Goal: Book appointment/travel/reservation

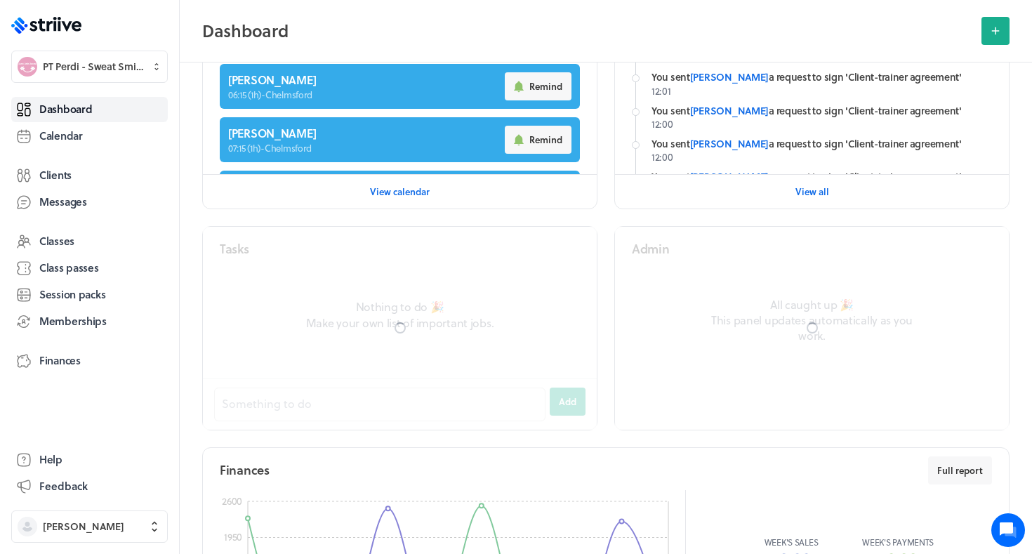
scroll to position [434, 0]
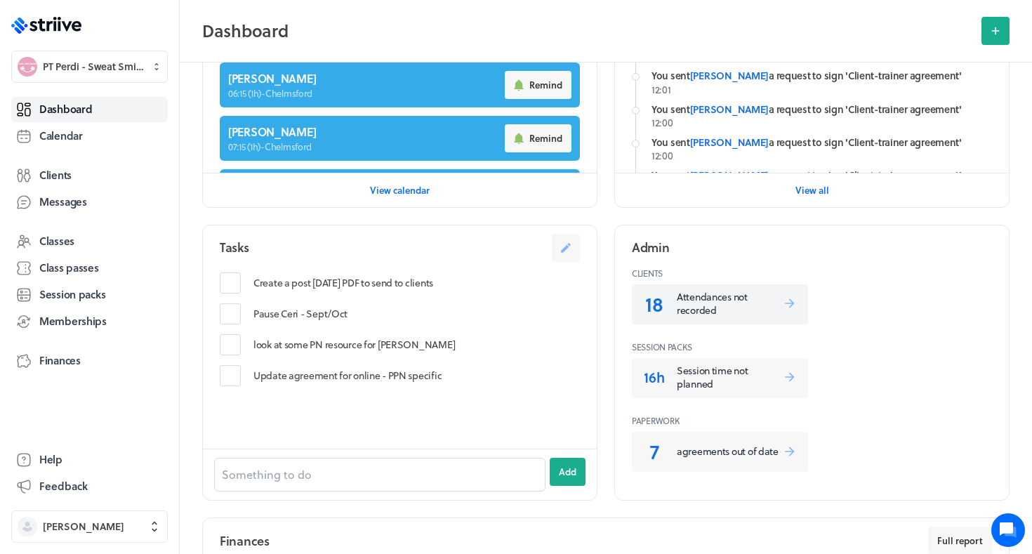
click at [710, 299] on p "Attendances not recorded" at bounding box center [730, 303] width 106 height 27
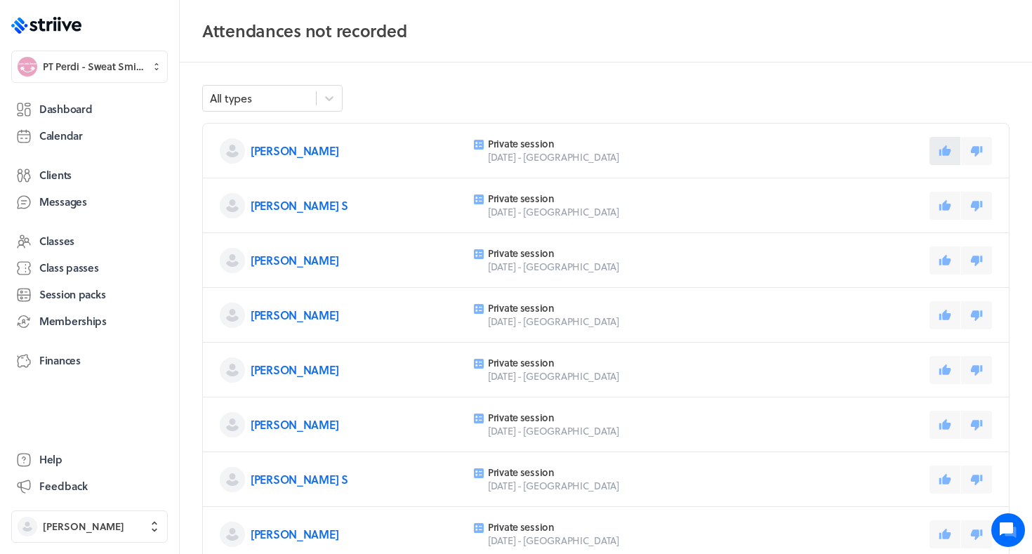
click at [944, 146] on icon at bounding box center [945, 151] width 13 height 13
click at [941, 261] on icon at bounding box center [945, 260] width 13 height 13
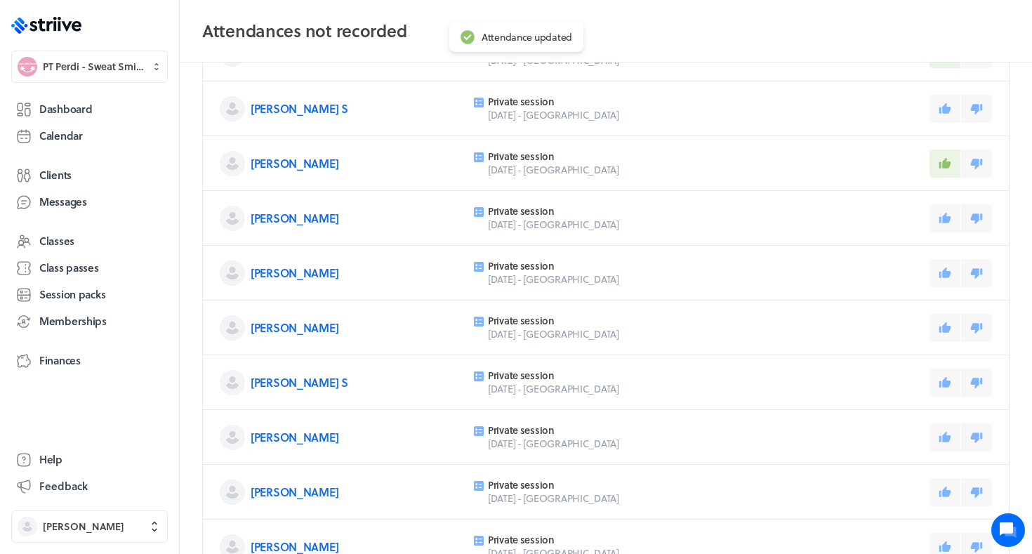
scroll to position [100, 0]
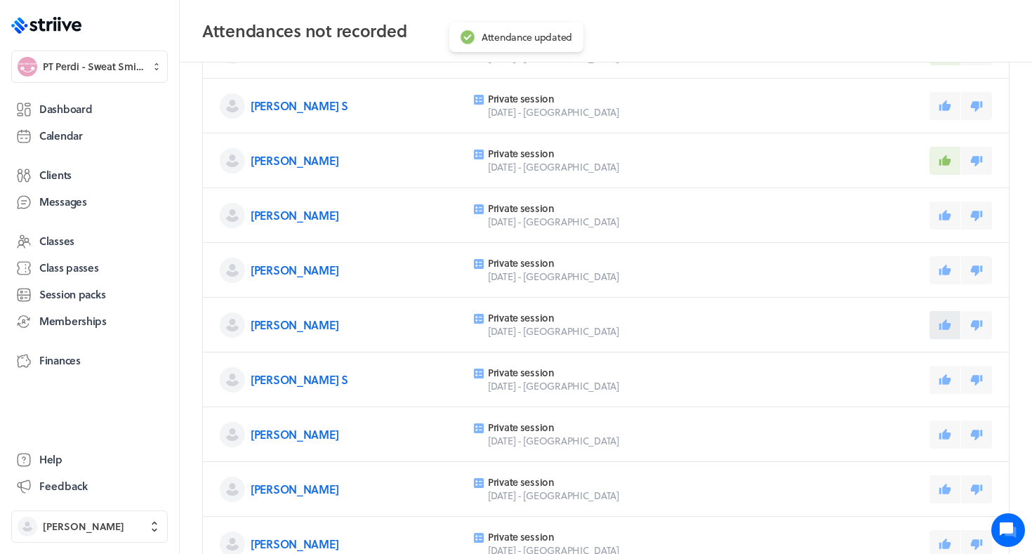
click at [941, 324] on icon at bounding box center [945, 325] width 13 height 13
click at [947, 376] on icon at bounding box center [945, 379] width 13 height 13
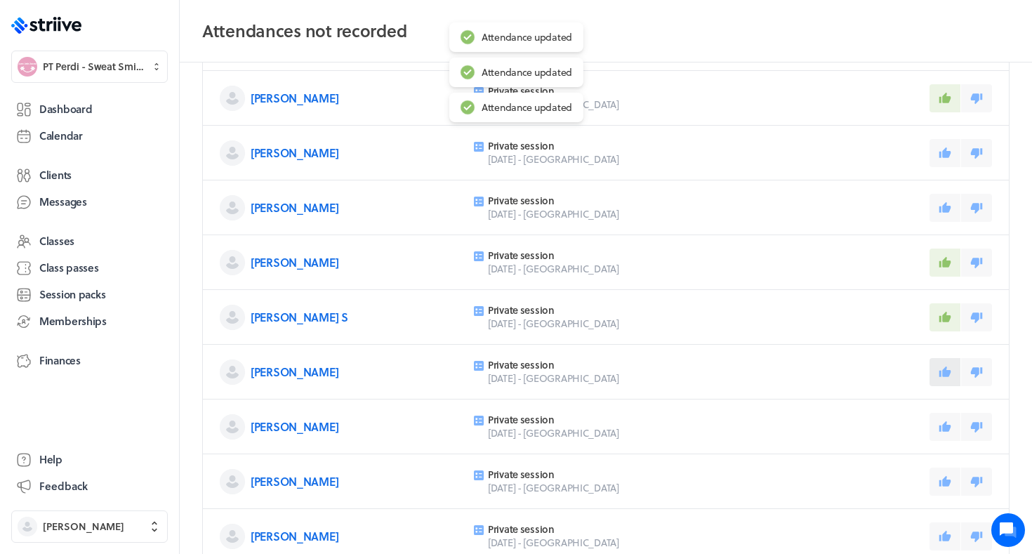
click at [947, 375] on icon at bounding box center [945, 371] width 12 height 11
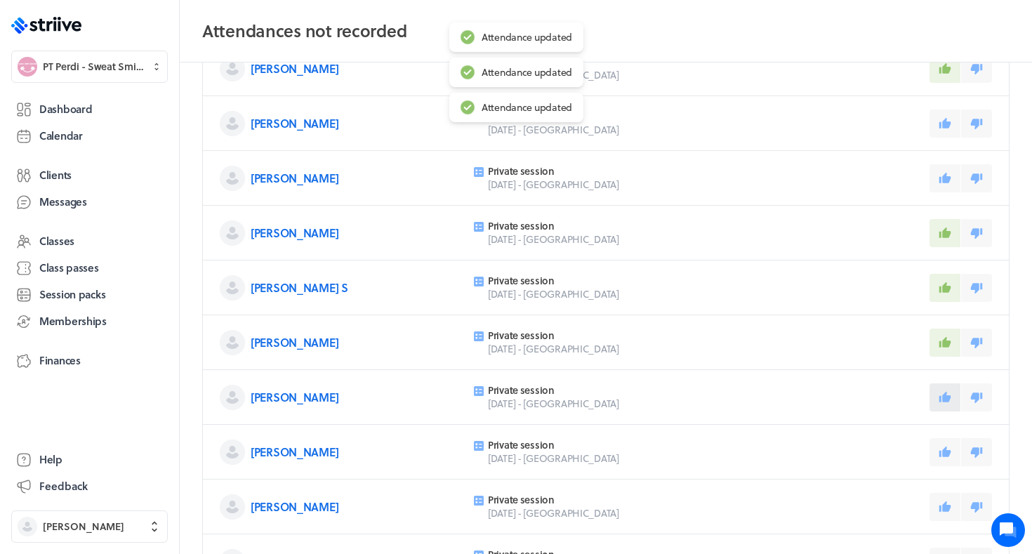
click at [943, 395] on icon at bounding box center [945, 396] width 12 height 11
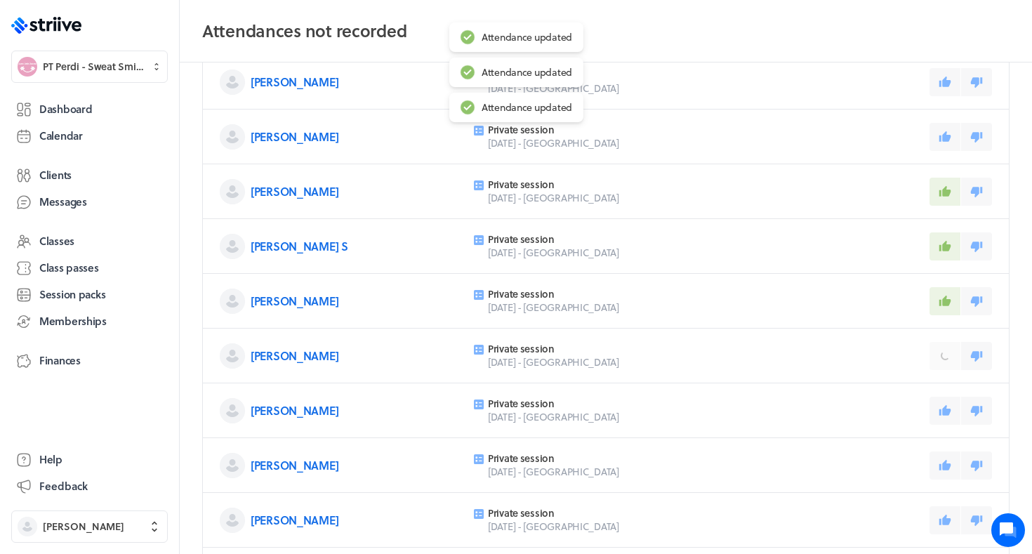
scroll to position [245, 0]
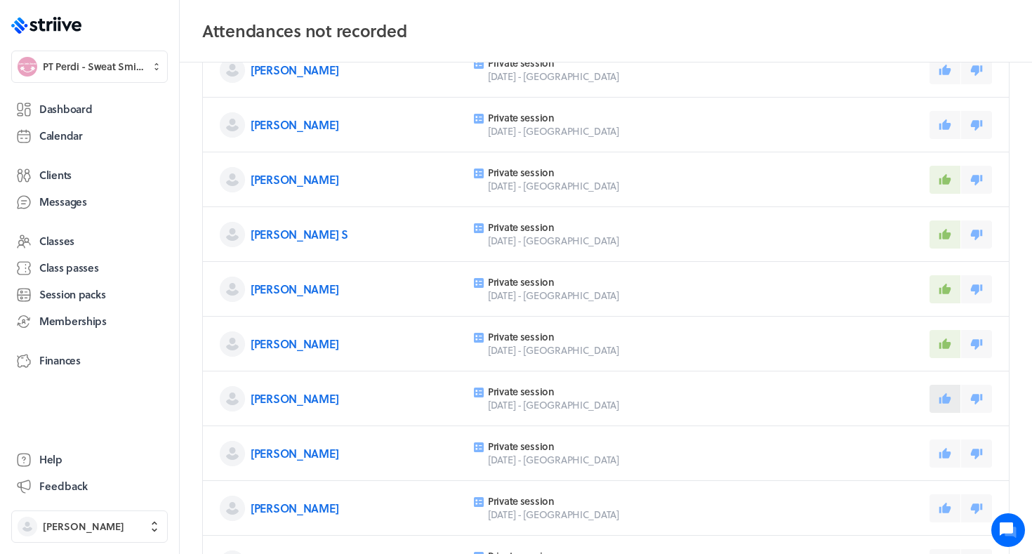
click at [944, 396] on icon at bounding box center [945, 397] width 12 height 11
click at [941, 450] on icon at bounding box center [945, 453] width 13 height 13
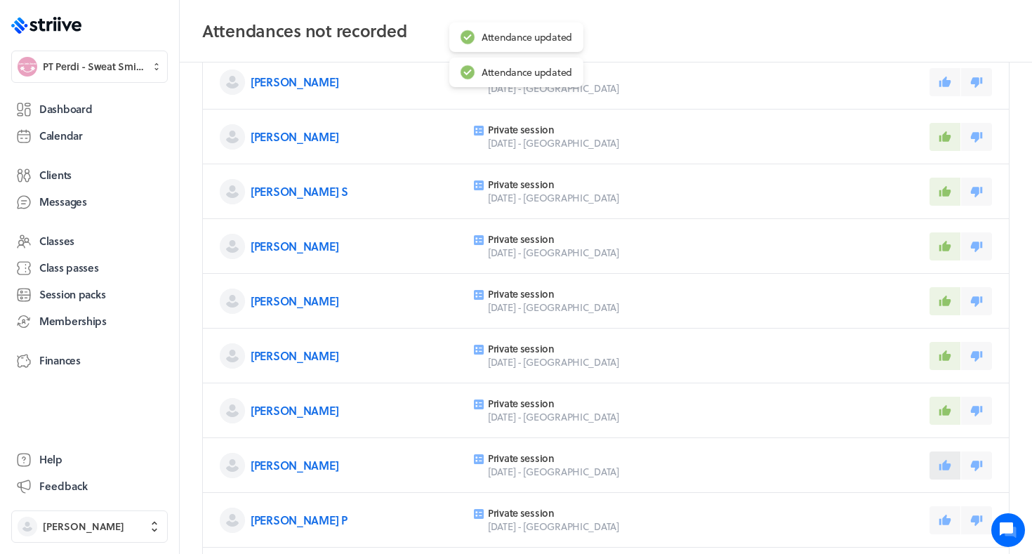
click at [940, 462] on icon at bounding box center [945, 465] width 13 height 13
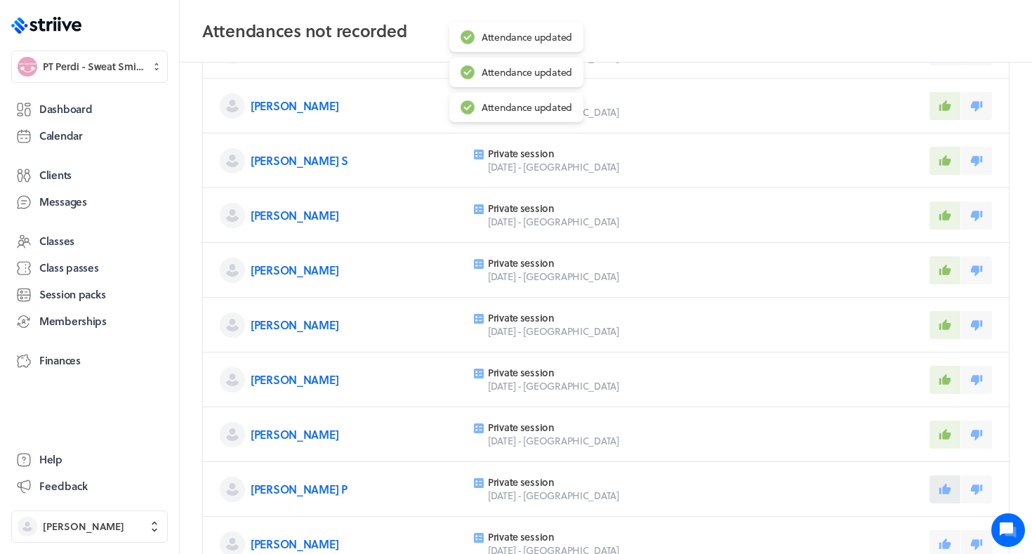
click at [937, 486] on button at bounding box center [945, 489] width 31 height 28
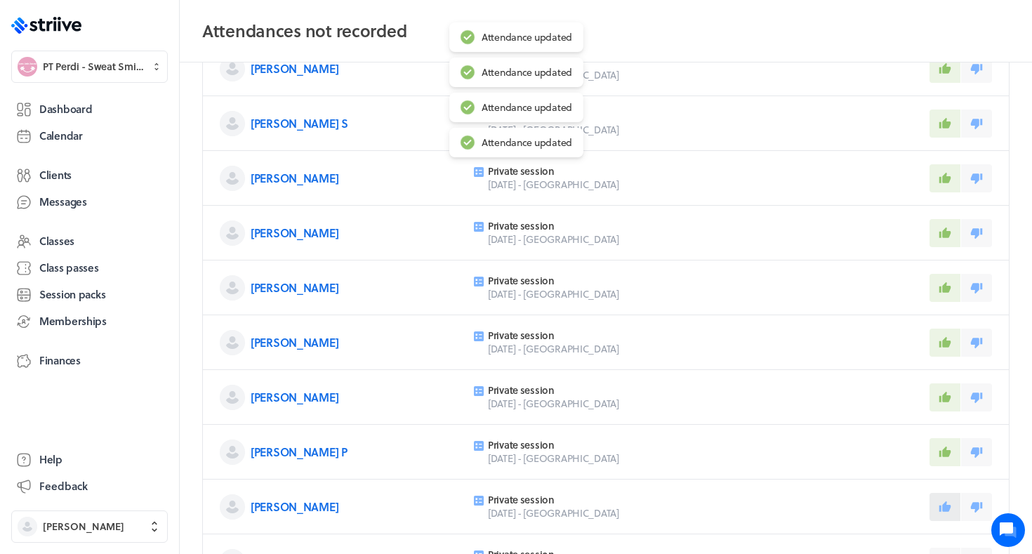
click at [939, 494] on button at bounding box center [945, 507] width 31 height 28
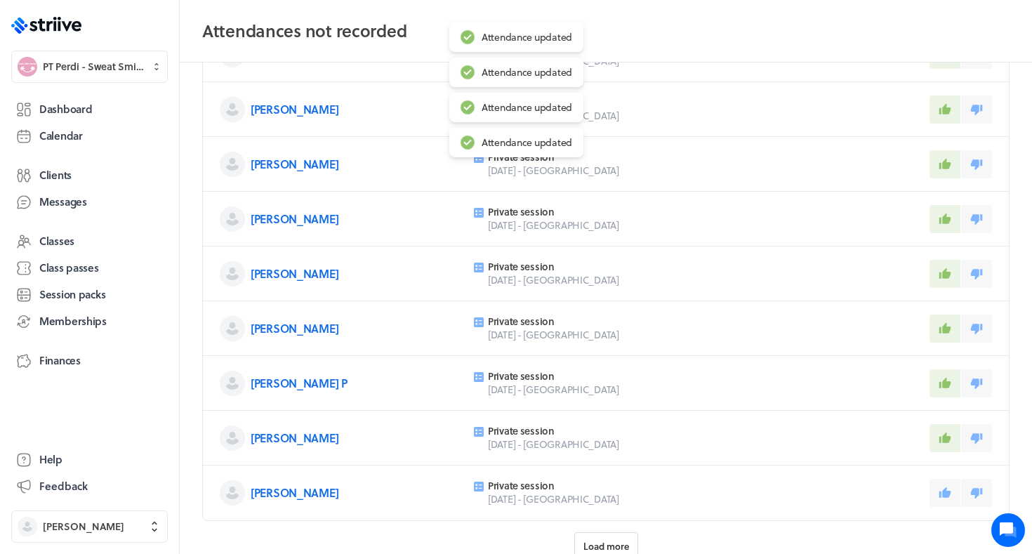
scroll to position [428, 0]
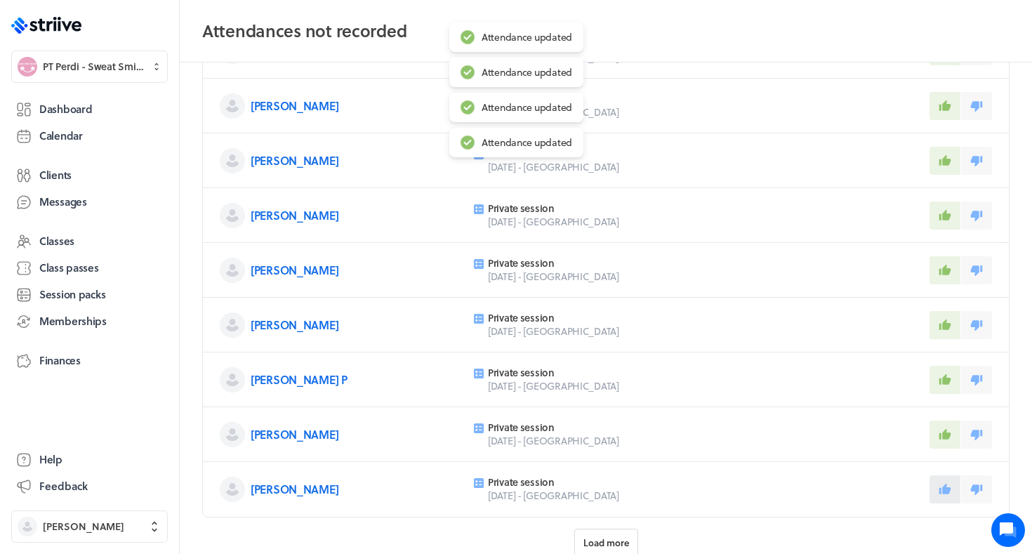
click at [938, 484] on button at bounding box center [945, 489] width 31 height 28
click at [617, 531] on button "Load more" at bounding box center [606, 543] width 64 height 28
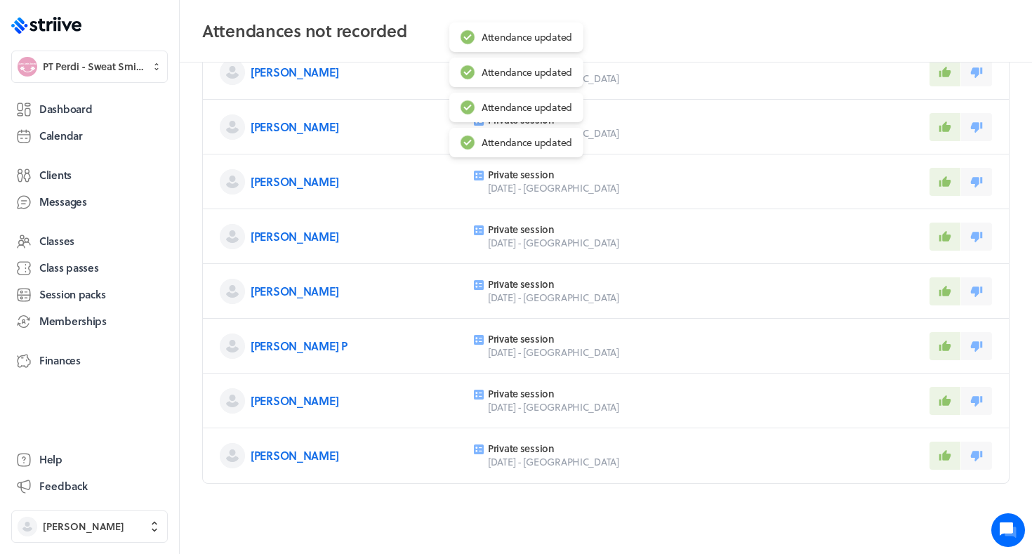
scroll to position [503, 0]
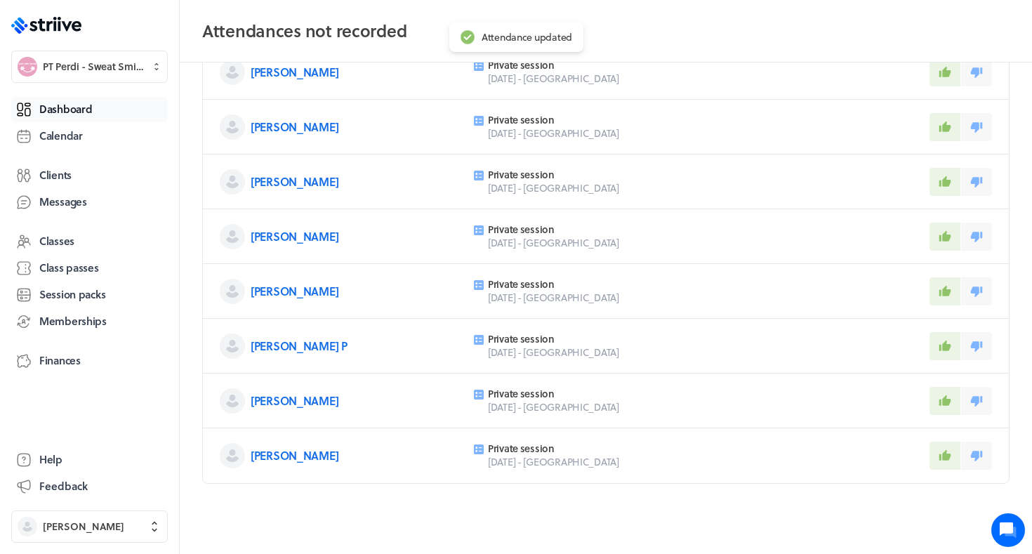
click at [48, 112] on span "Dashboard" at bounding box center [65, 109] width 53 height 15
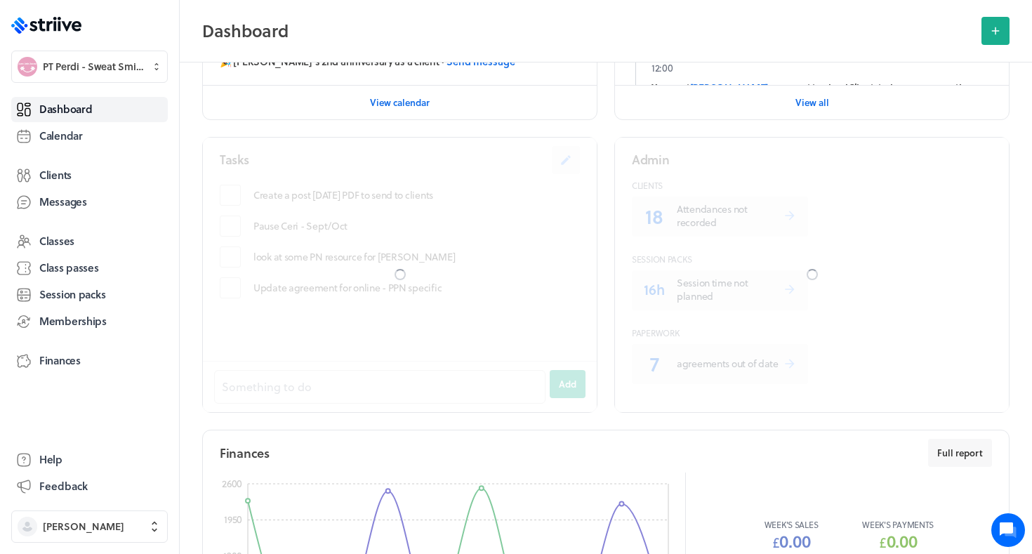
scroll to position [529, 0]
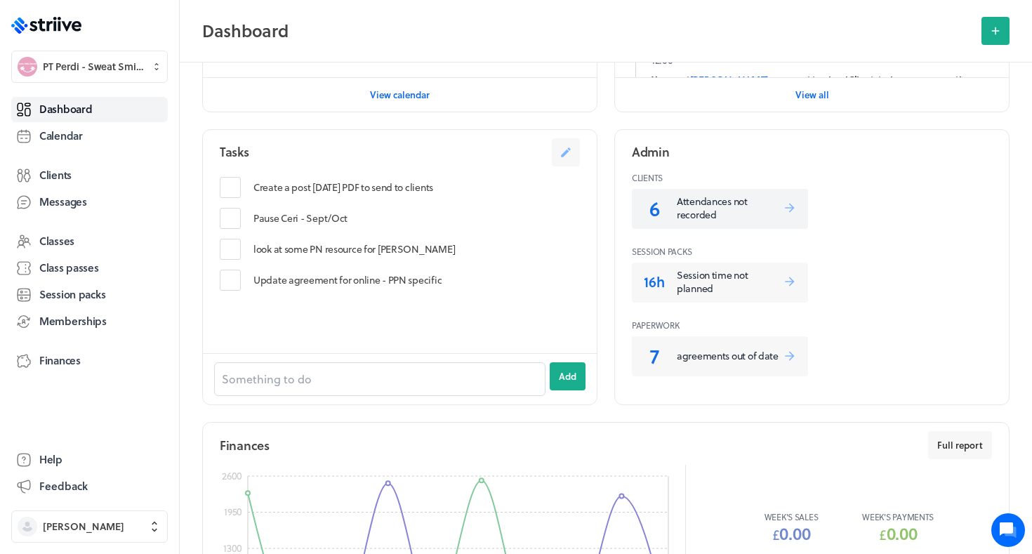
click at [700, 196] on p "Attendances not recorded" at bounding box center [730, 207] width 106 height 27
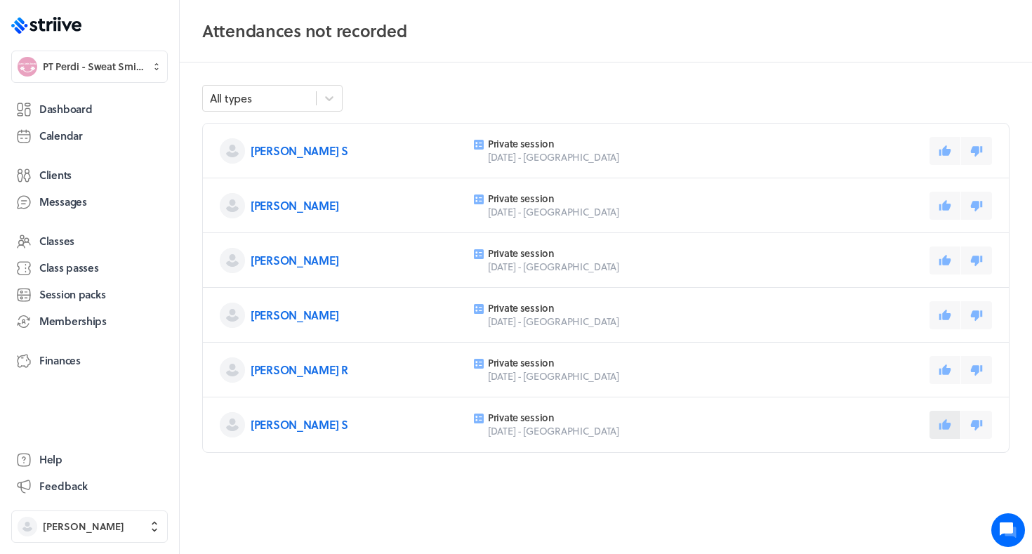
click at [946, 428] on icon at bounding box center [945, 424] width 12 height 11
click at [944, 376] on button at bounding box center [945, 370] width 31 height 28
click at [946, 317] on icon at bounding box center [945, 314] width 12 height 11
click at [71, 143] on span "Calendar" at bounding box center [61, 135] width 44 height 15
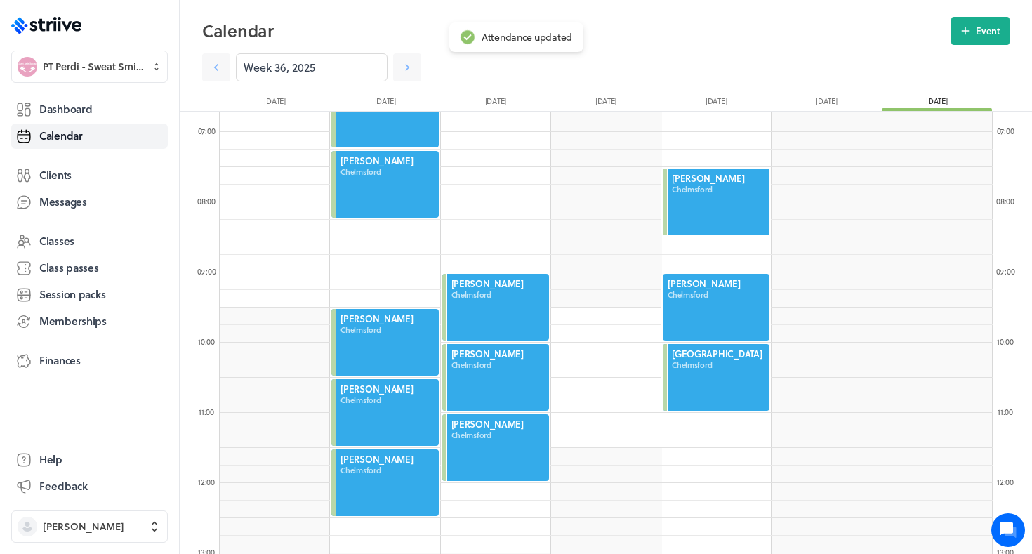
scroll to position [472, 0]
click at [718, 293] on div at bounding box center [716, 307] width 110 height 70
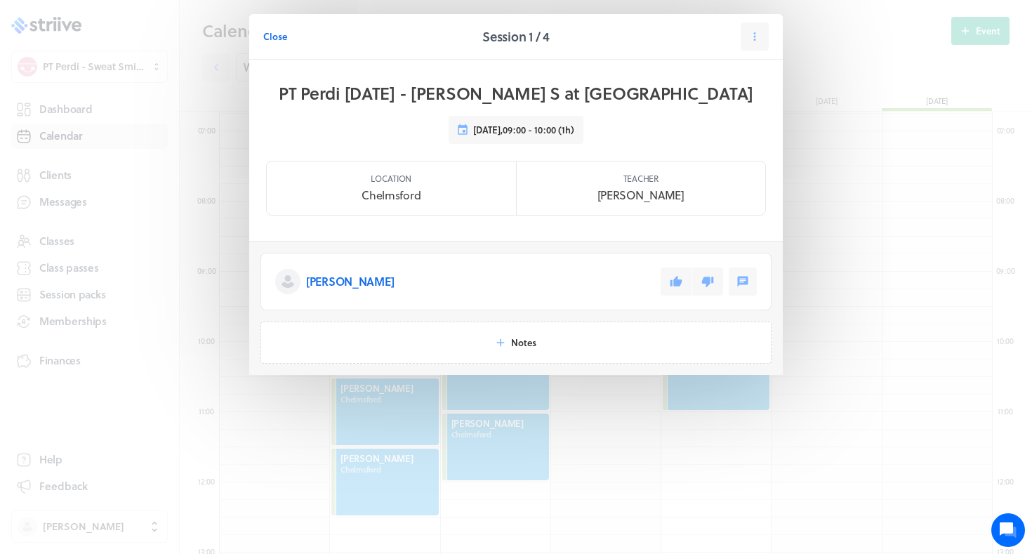
click at [758, 22] on header "Close Session 1 / 4" at bounding box center [516, 37] width 534 height 46
click at [758, 27] on button at bounding box center [755, 36] width 28 height 28
click at [694, 124] on button "Cancel" at bounding box center [719, 122] width 93 height 25
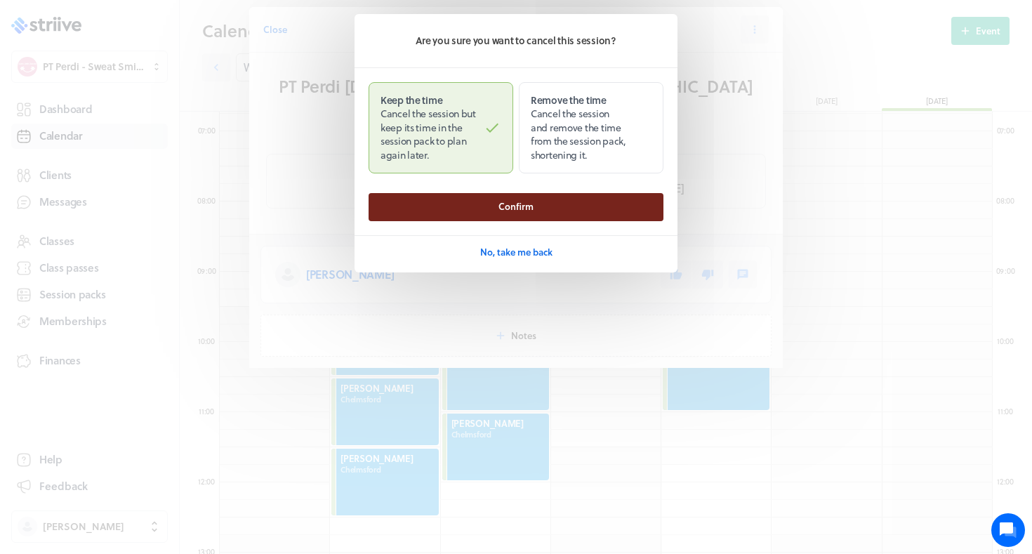
click at [594, 206] on button "Confirm" at bounding box center [516, 207] width 295 height 28
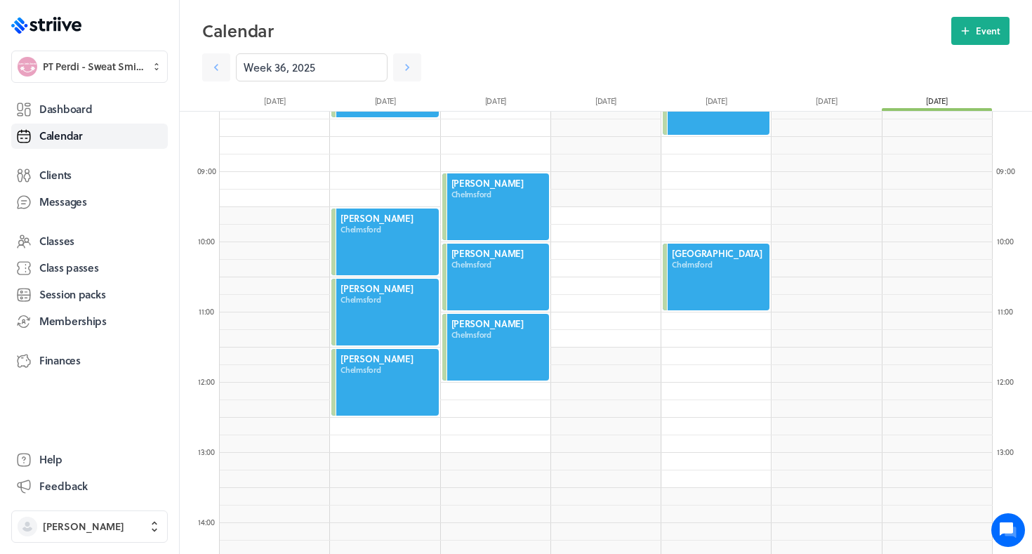
scroll to position [520, 0]
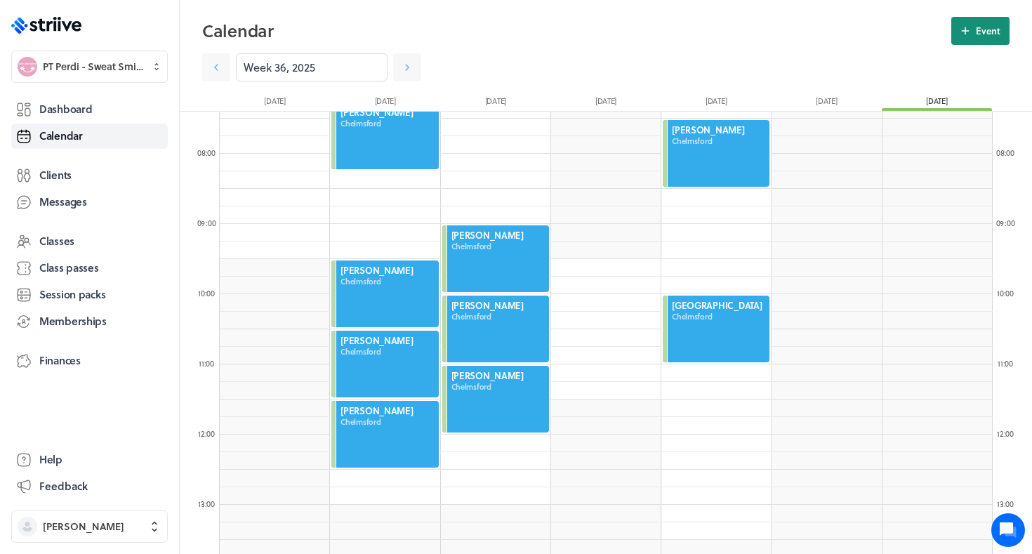
click at [973, 34] on button "Event" at bounding box center [980, 31] width 58 height 28
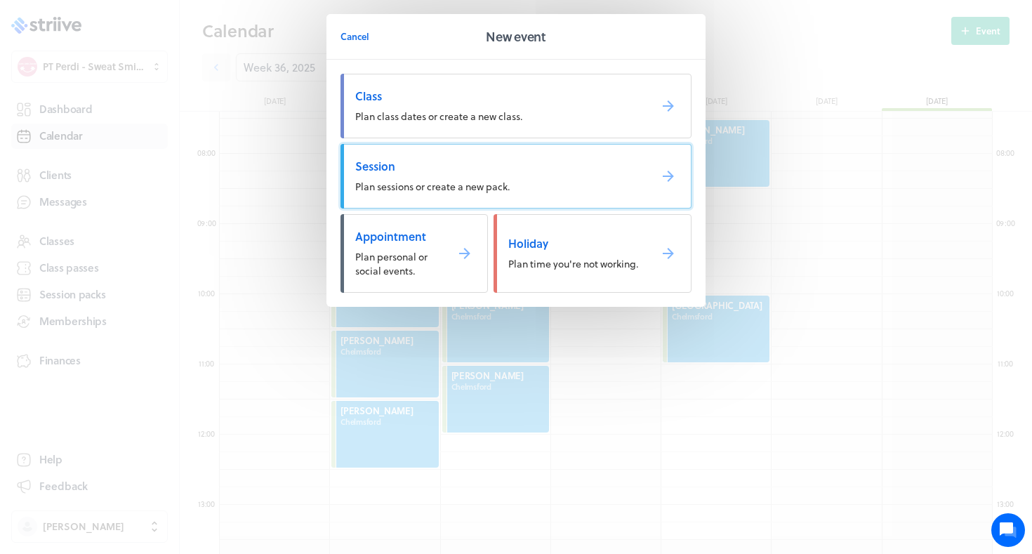
click at [588, 184] on link "Session Plan sessions or create a new pack." at bounding box center [515, 176] width 351 height 65
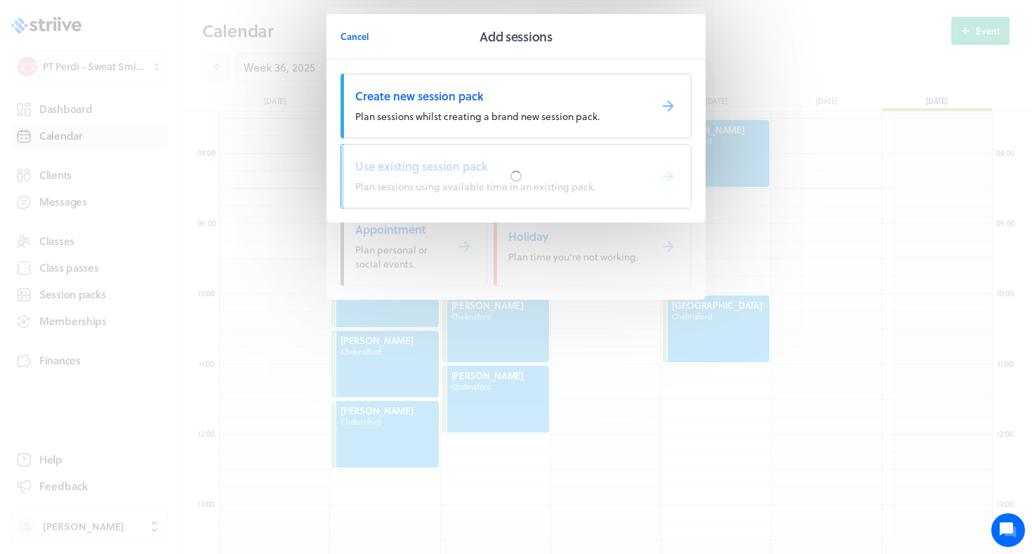
click at [588, 184] on div at bounding box center [516, 176] width 350 height 63
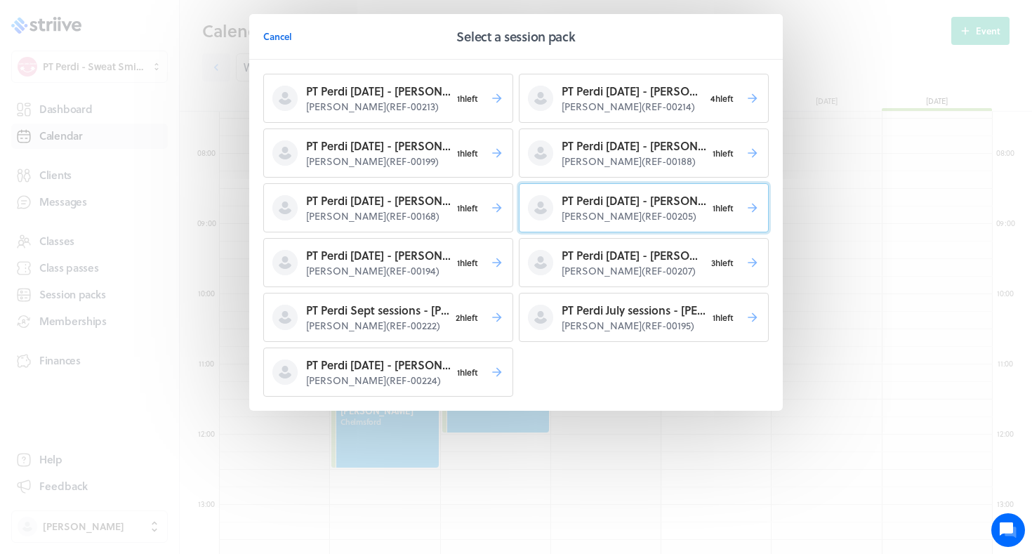
click at [626, 219] on p "[PERSON_NAME] ( REF-00205 )" at bounding box center [634, 216] width 145 height 14
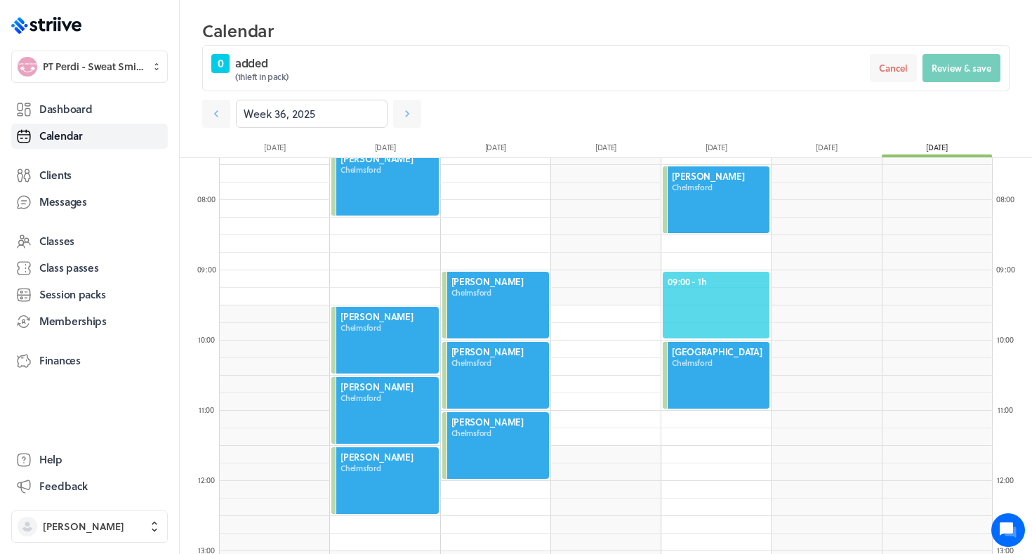
click at [731, 277] on span "09:00 - 1h" at bounding box center [716, 281] width 97 height 13
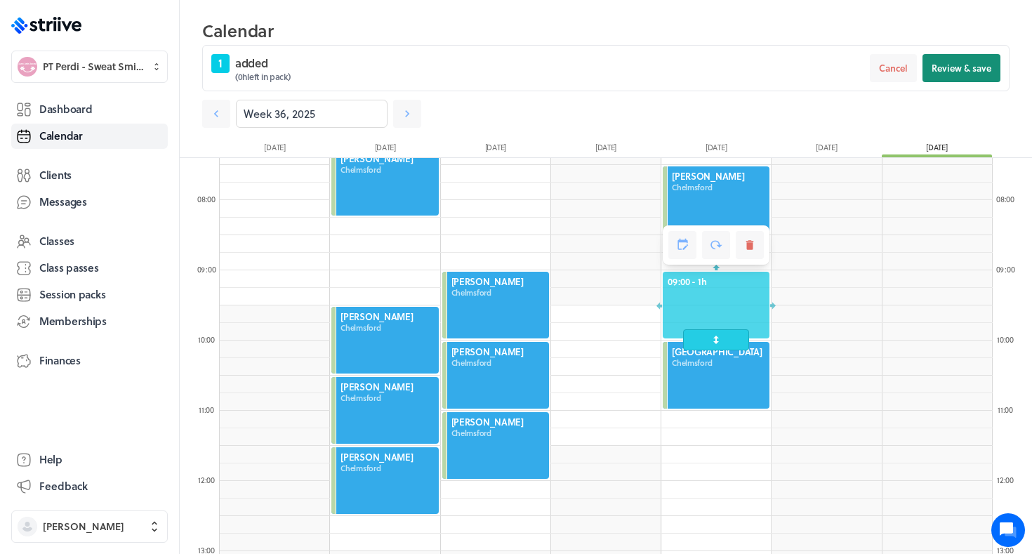
click at [965, 72] on span "Review & save" at bounding box center [962, 68] width 60 height 13
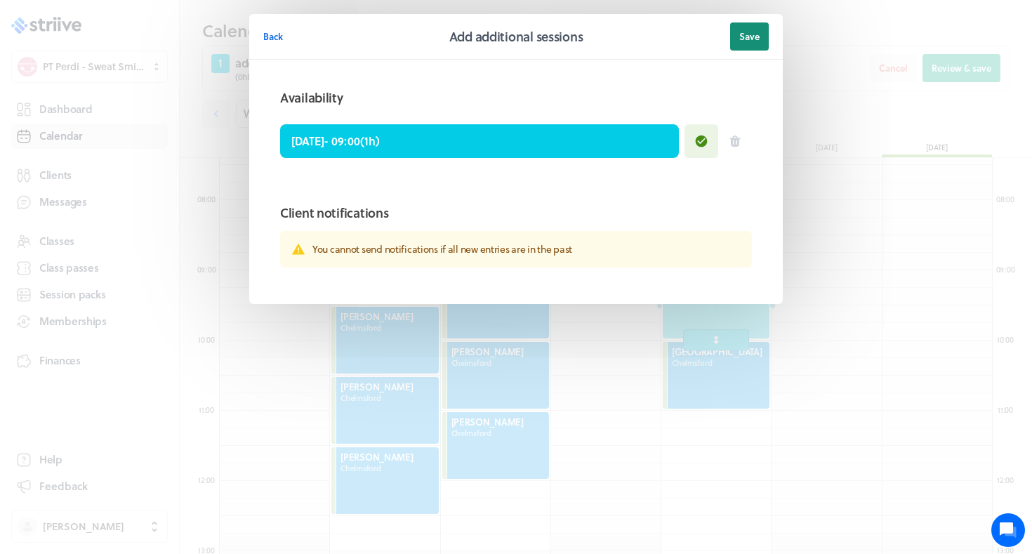
click at [736, 33] on button "Save" at bounding box center [749, 36] width 39 height 28
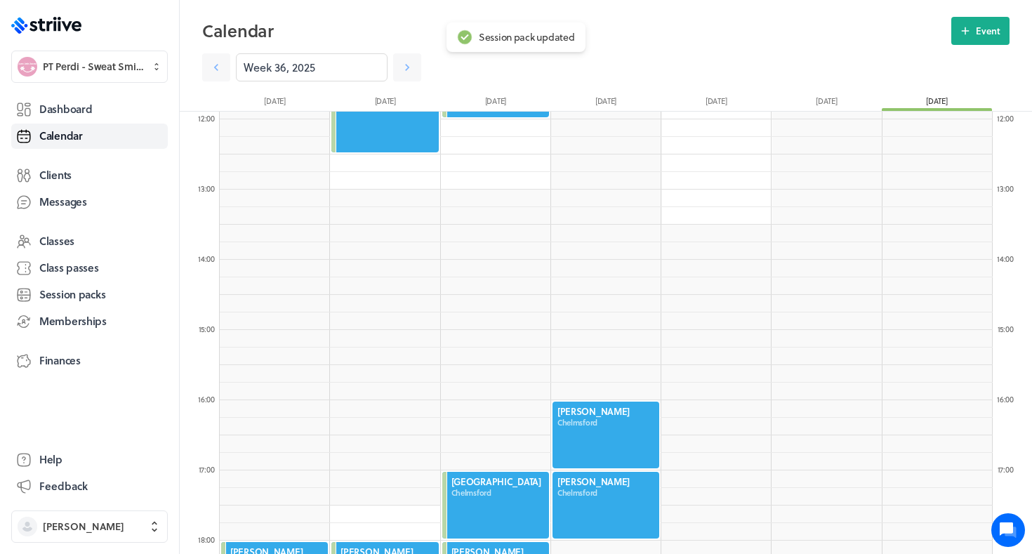
scroll to position [946, 0]
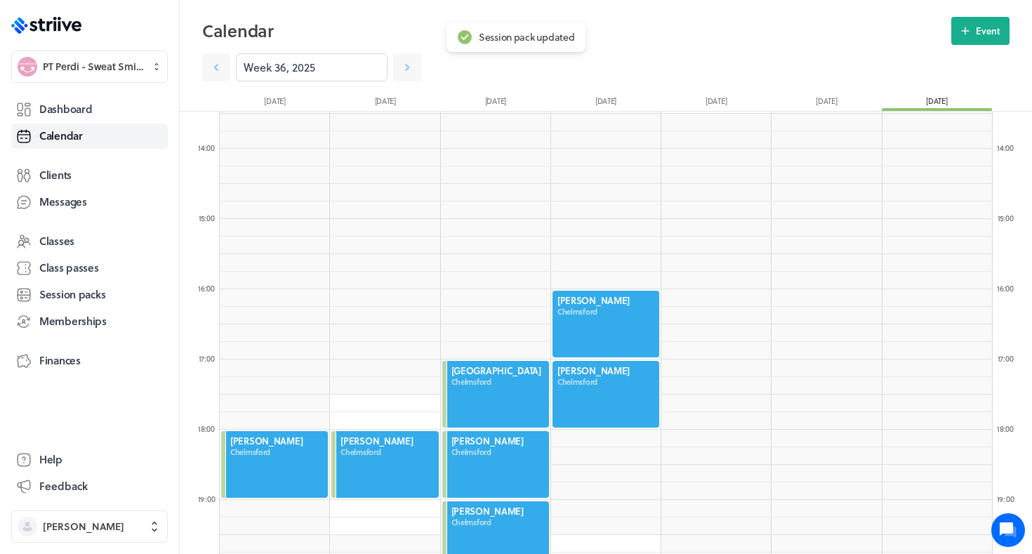
click at [588, 336] on div at bounding box center [606, 324] width 110 height 70
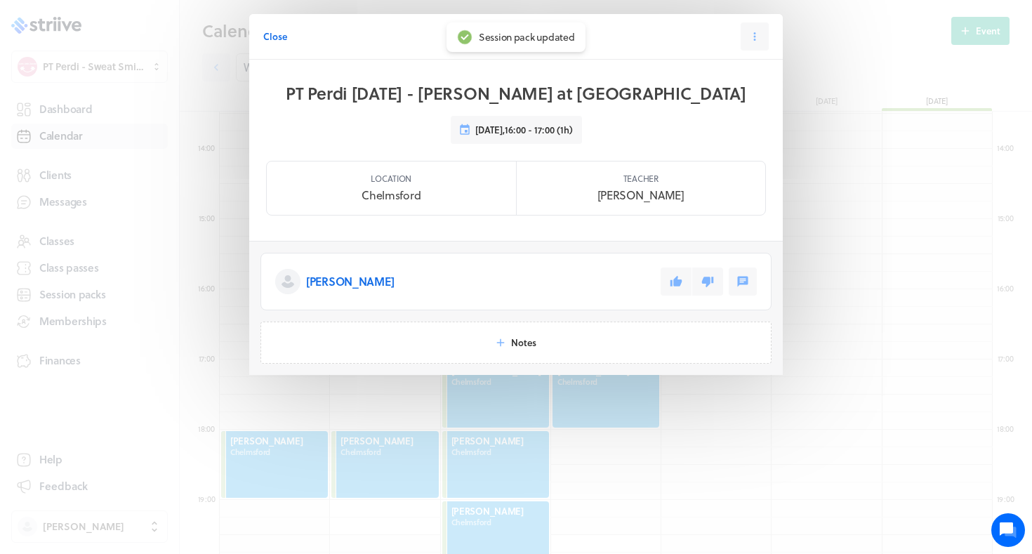
click at [746, 51] on header "Close Session 3 / 3" at bounding box center [516, 37] width 534 height 46
click at [750, 36] on icon at bounding box center [754, 36] width 13 height 13
click at [727, 119] on button "Cancel" at bounding box center [719, 122] width 93 height 25
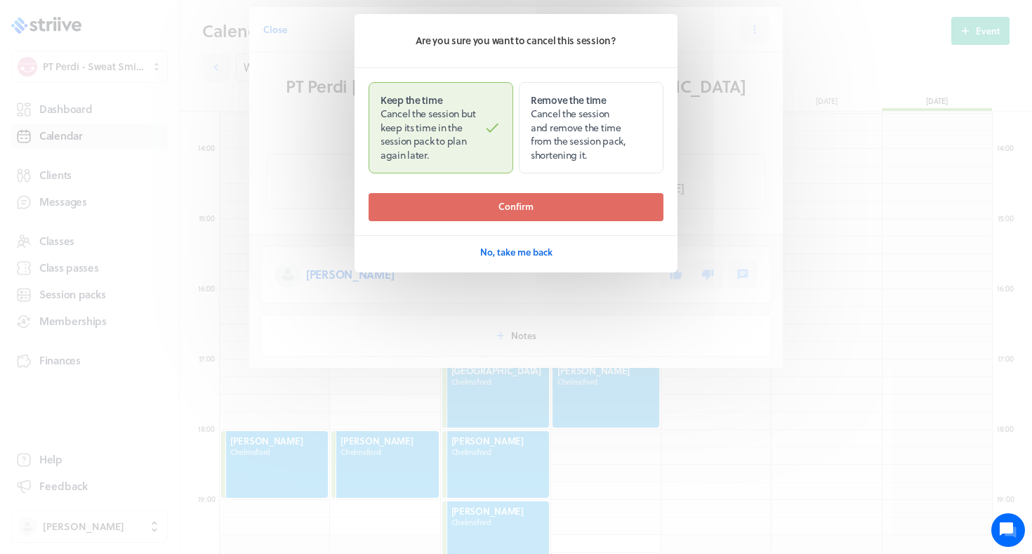
click at [570, 190] on div "Are you sure you want to cancel this session? Keep the time Cancel the session …" at bounding box center [516, 140] width 323 height 253
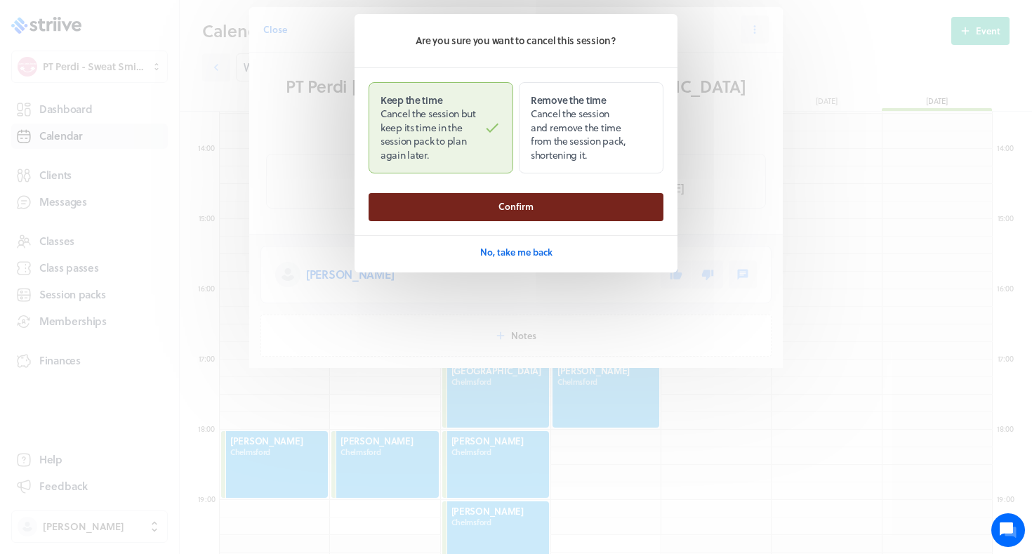
click at [570, 193] on button "Confirm" at bounding box center [516, 207] width 295 height 28
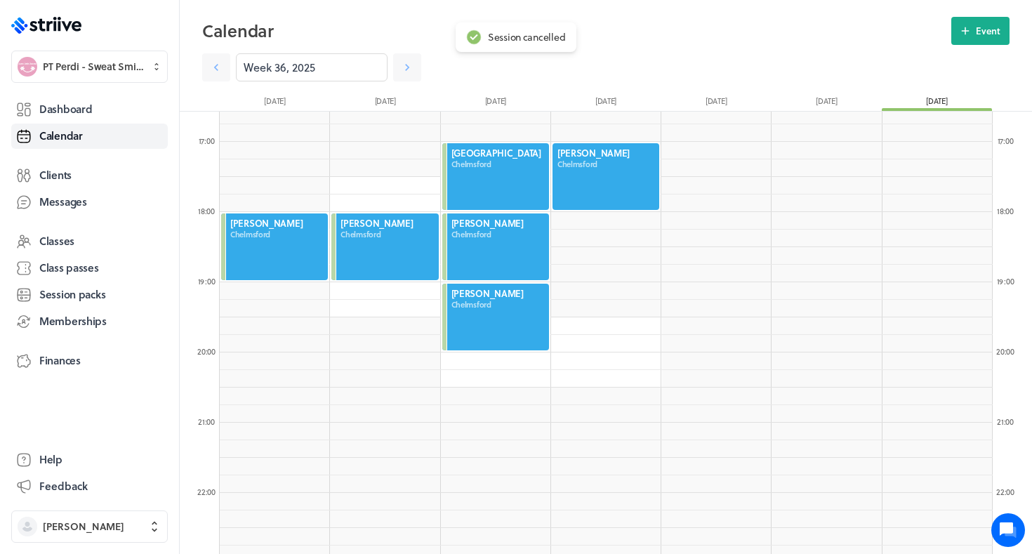
scroll to position [1119, 0]
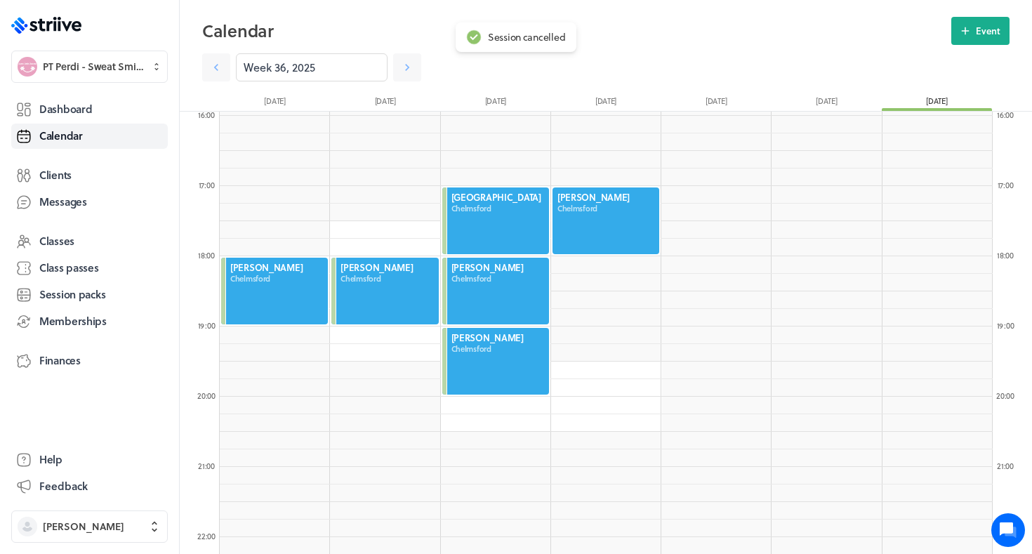
click at [624, 219] on div at bounding box center [606, 221] width 110 height 70
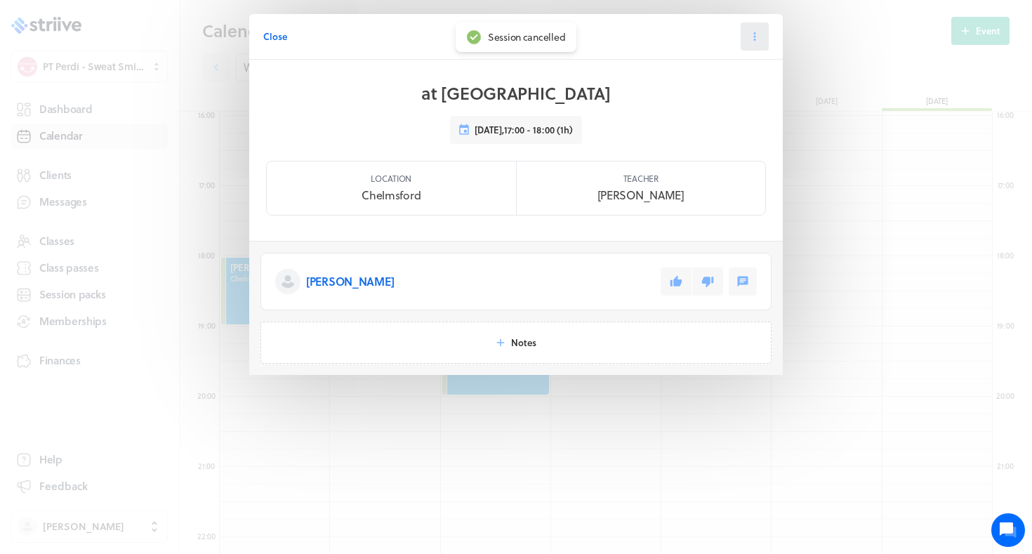
click at [743, 24] on button at bounding box center [755, 36] width 28 height 28
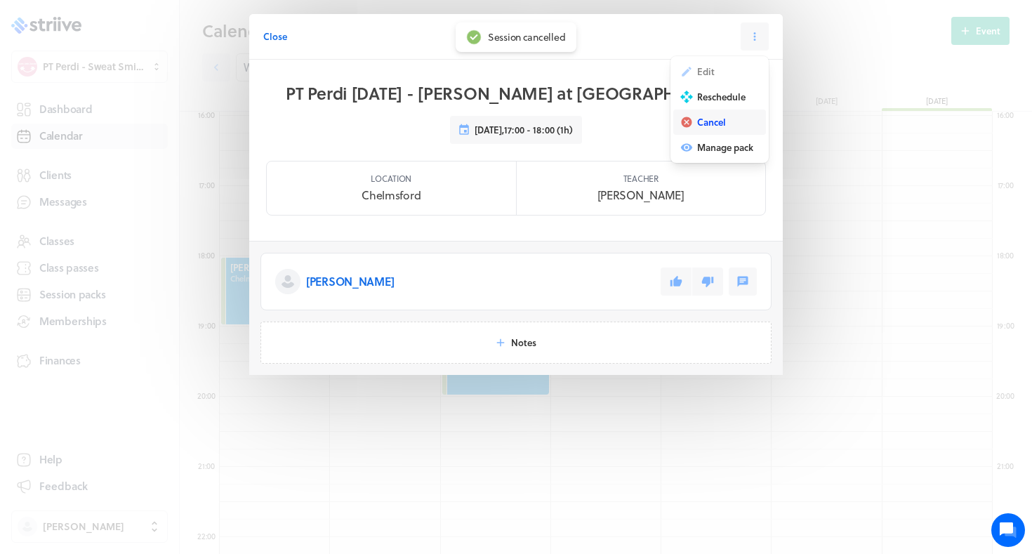
click at [694, 127] on button "Cancel" at bounding box center [719, 122] width 93 height 25
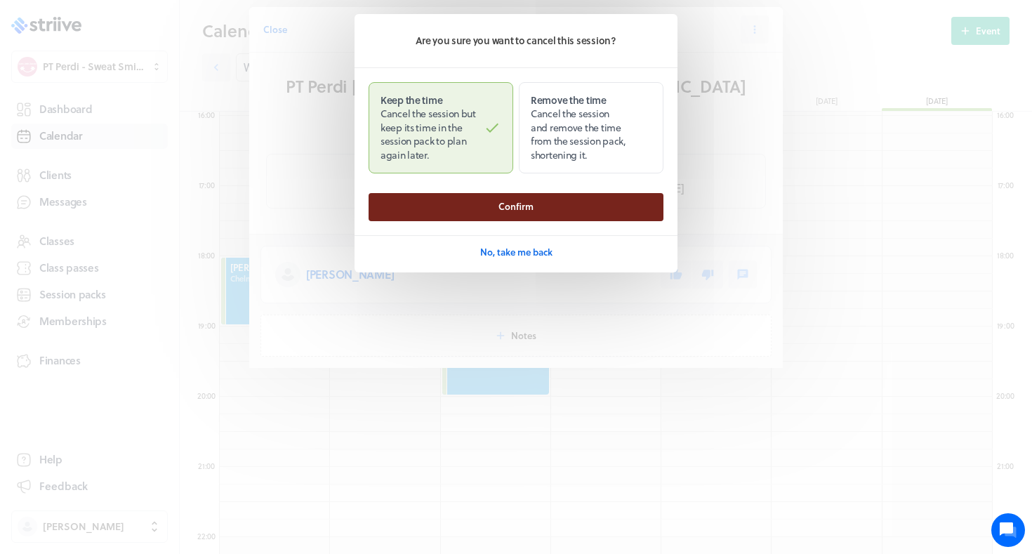
click at [640, 208] on button "Confirm" at bounding box center [516, 207] width 295 height 28
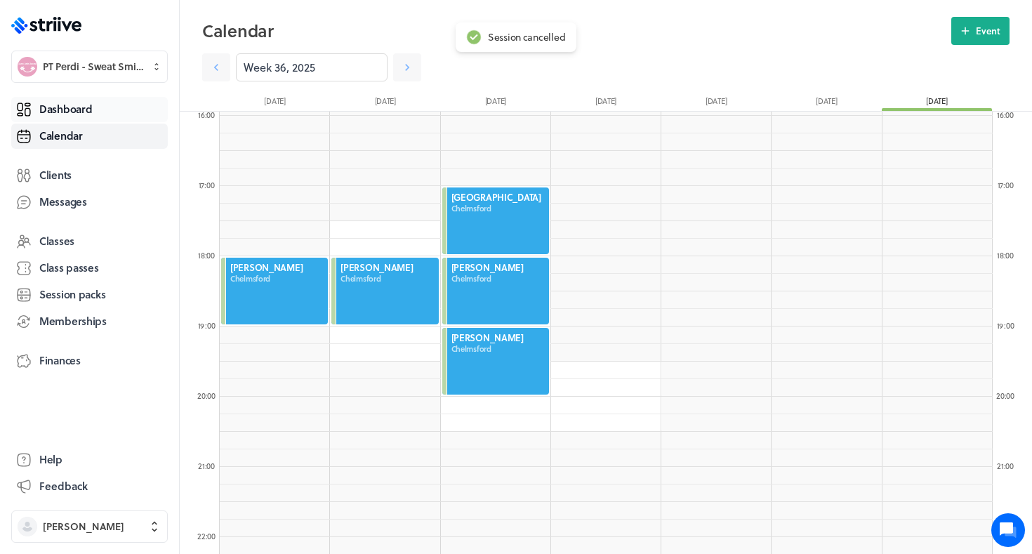
click at [91, 112] on span "Dashboard" at bounding box center [65, 109] width 53 height 15
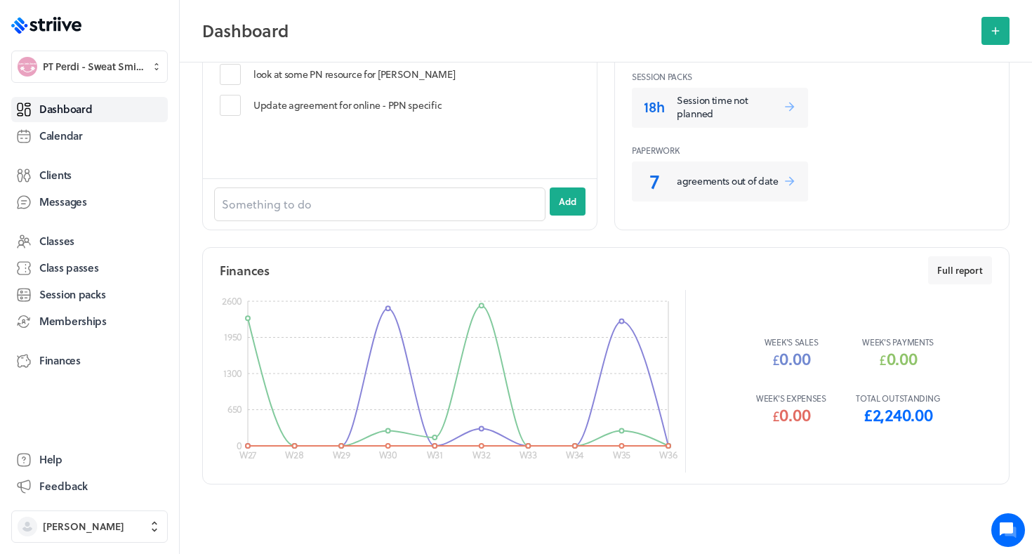
scroll to position [703, 0]
click at [679, 114] on p "Session time not planned" at bounding box center [730, 107] width 106 height 27
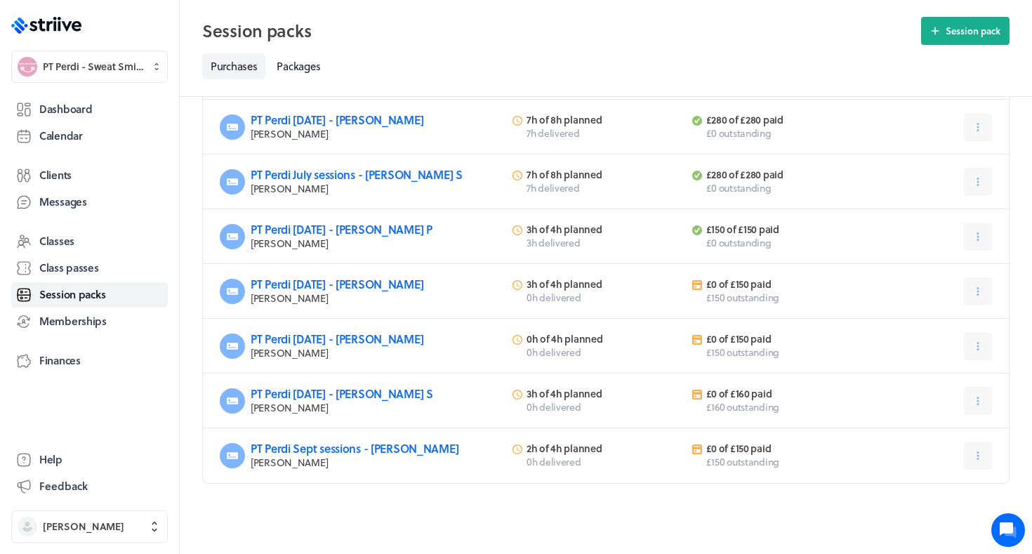
scroll to position [319, 0]
click at [93, 114] on link "Dashboard" at bounding box center [89, 109] width 157 height 25
